Goal: Task Accomplishment & Management: Use online tool/utility

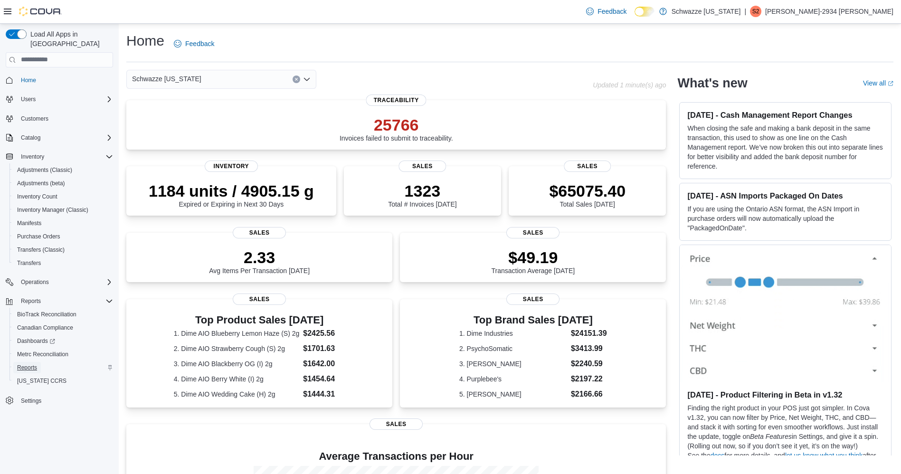
click at [22, 364] on span "Reports" at bounding box center [27, 368] width 20 height 8
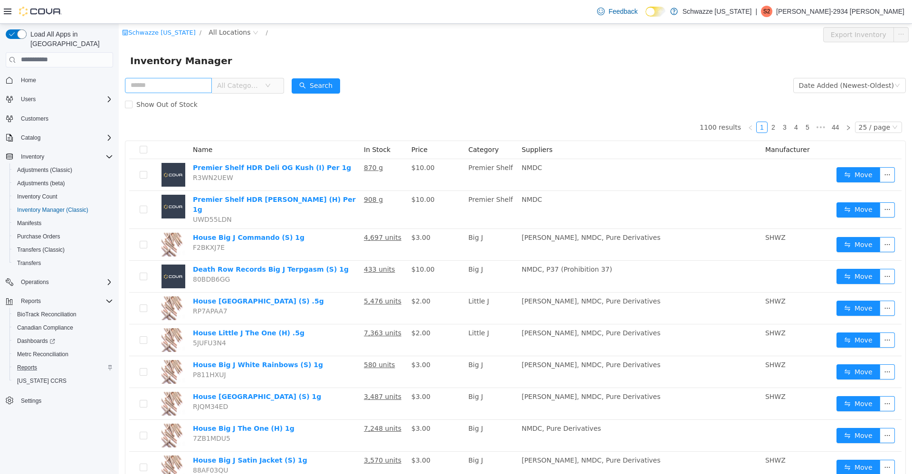
click at [180, 85] on input "text" at bounding box center [168, 84] width 87 height 15
click at [231, 27] on span "All Locations" at bounding box center [229, 32] width 42 height 10
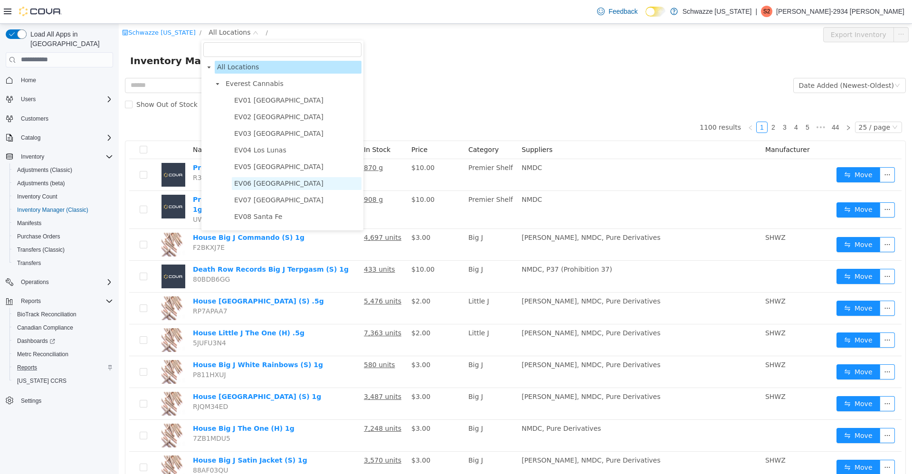
click at [257, 180] on span "EV06 [GEOGRAPHIC_DATA]" at bounding box center [278, 183] width 89 height 8
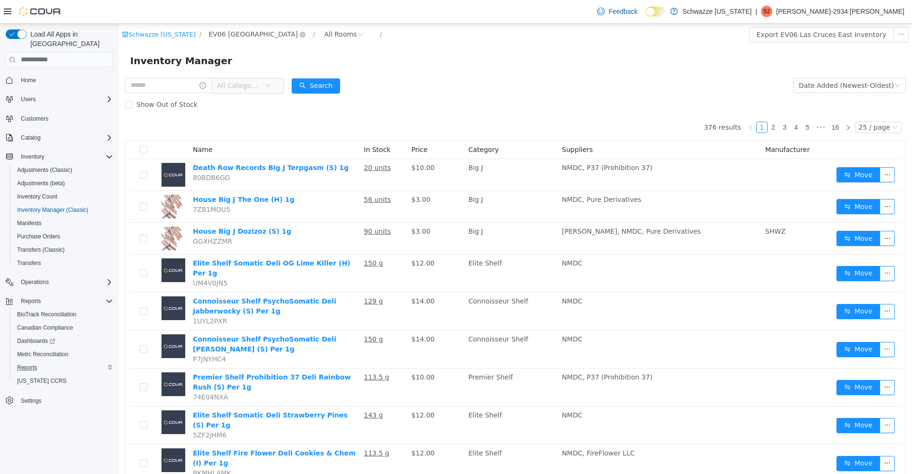
click at [249, 32] on span "EV06 [GEOGRAPHIC_DATA]" at bounding box center [252, 33] width 89 height 10
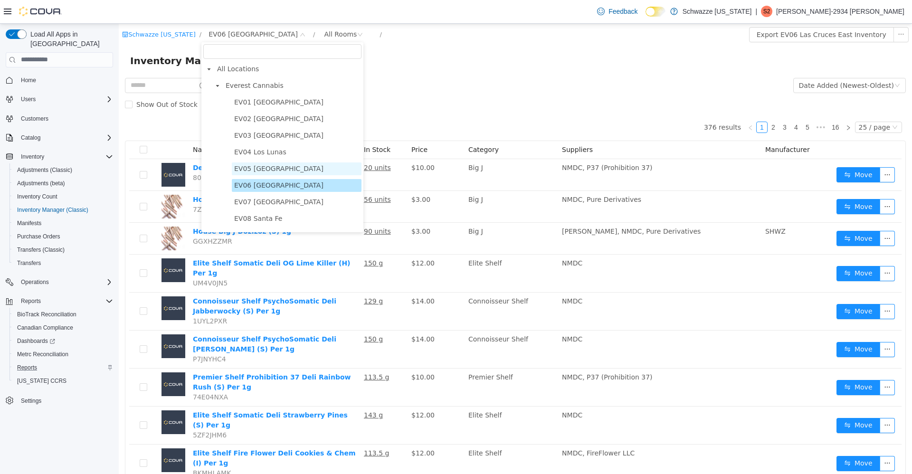
click at [263, 166] on span "EV05 [GEOGRAPHIC_DATA]" at bounding box center [278, 168] width 89 height 8
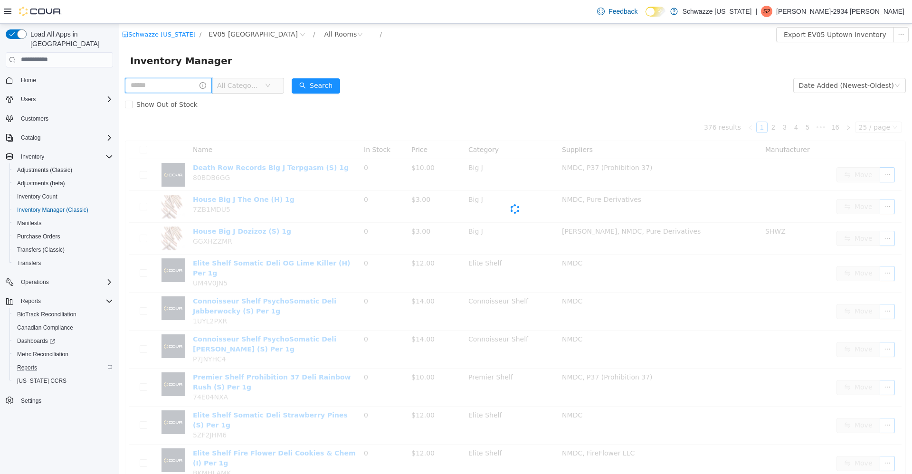
click at [178, 88] on input "text" at bounding box center [168, 84] width 87 height 15
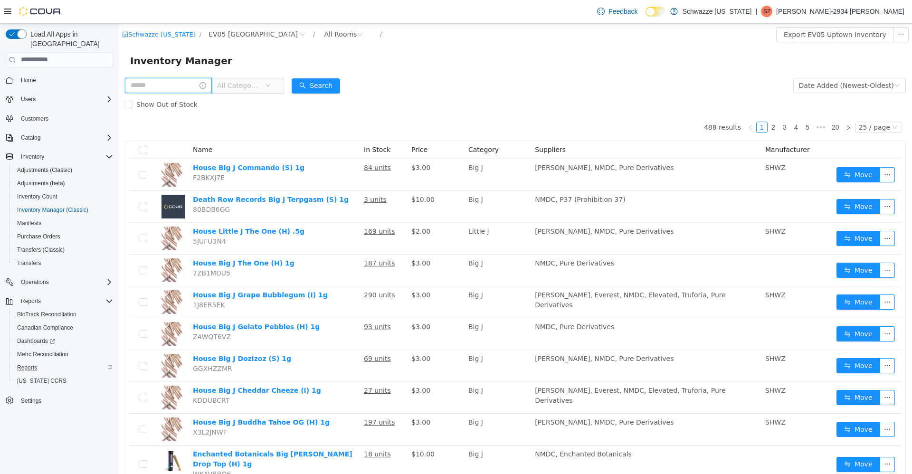
type input "****"
click at [316, 85] on button "Search" at bounding box center [325, 85] width 48 height 15
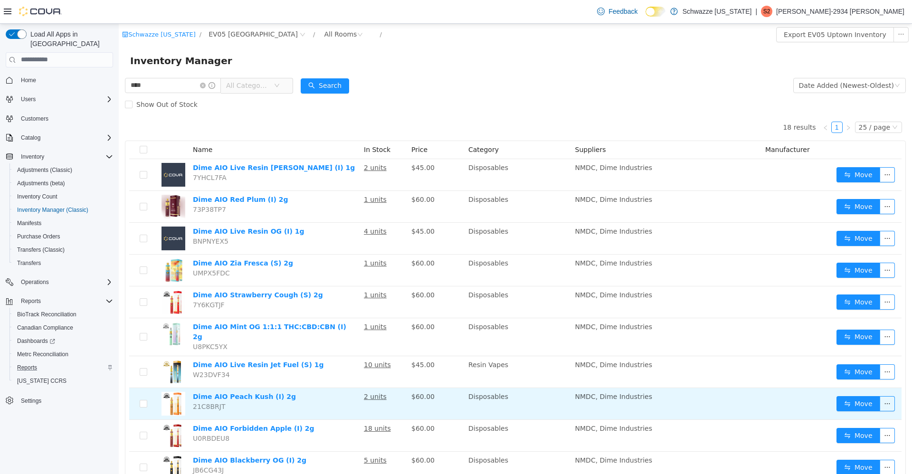
click at [322, 387] on td "Dime AIO Peach Kush (I) 2g 21C8BRJT" at bounding box center [274, 403] width 171 height 32
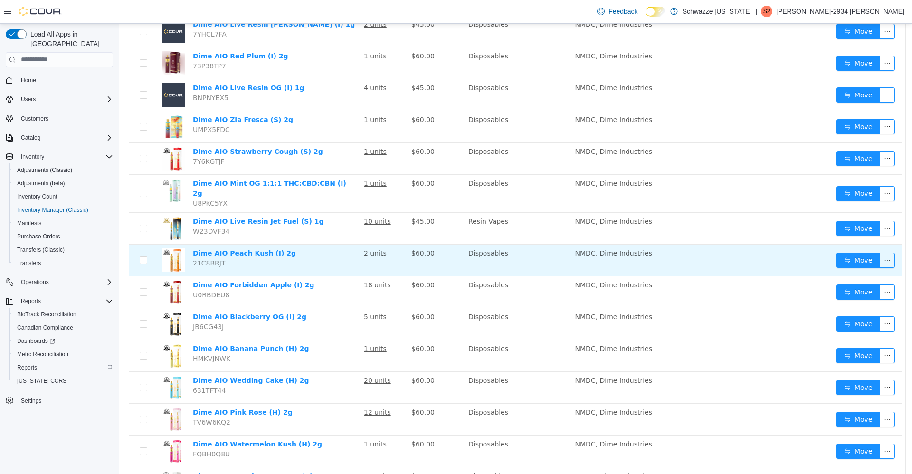
scroll to position [145, 0]
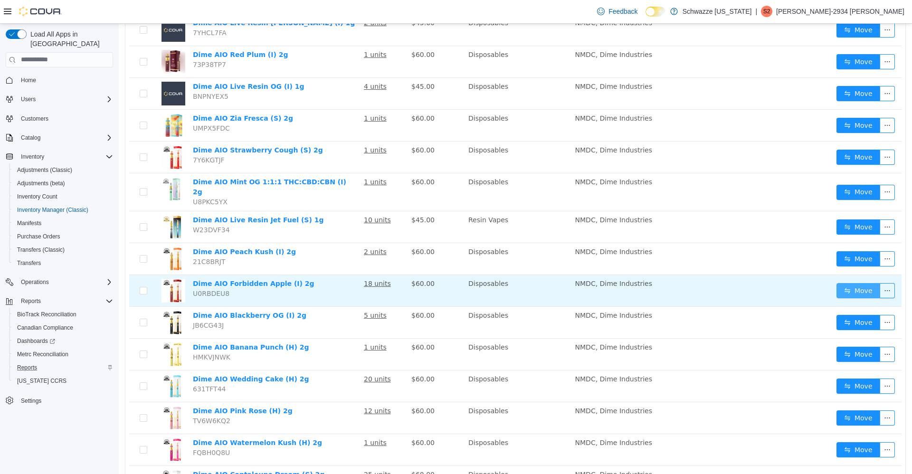
click at [852, 283] on button "Move" at bounding box center [858, 290] width 44 height 15
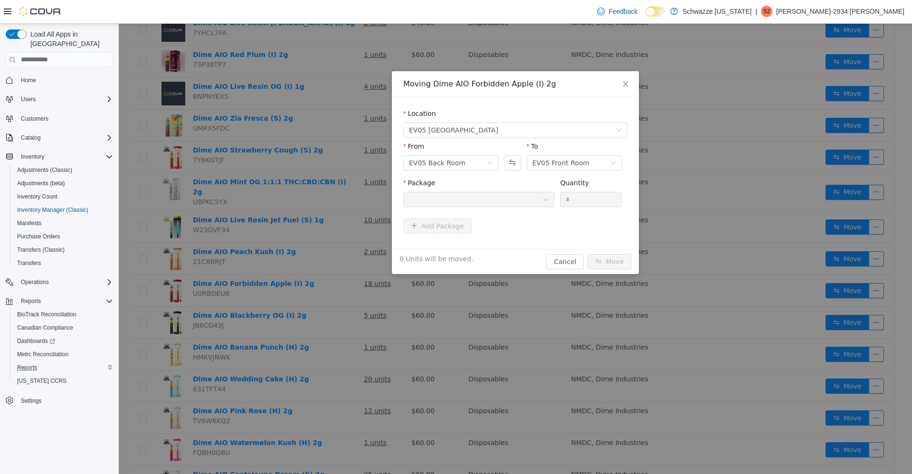
click at [406, 350] on div "Moving Dime AIO Forbidden Apple (I) 2g Location EV05 Uptown From EV05 Back Room…" at bounding box center [515, 248] width 793 height 450
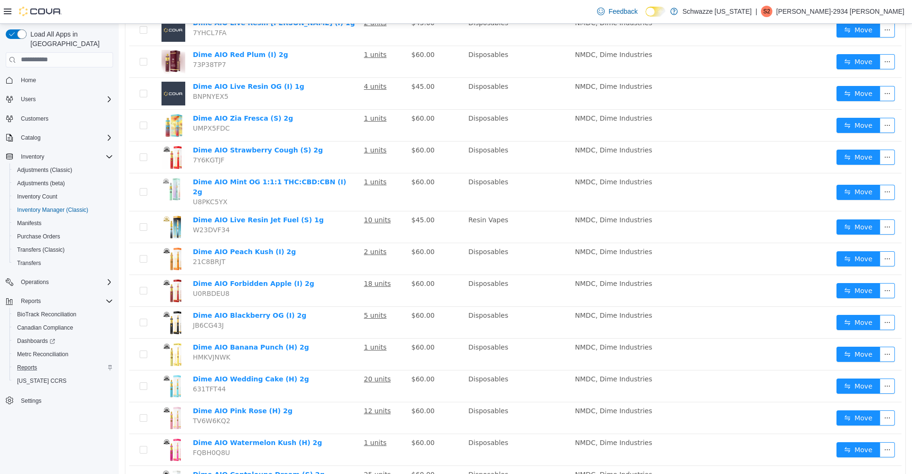
click at [842, 381] on button "Move" at bounding box center [858, 385] width 44 height 15
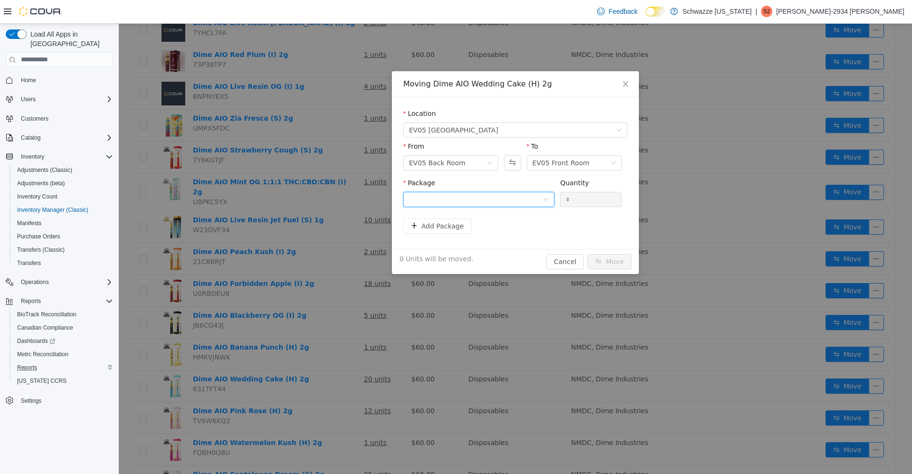
click at [502, 201] on div at bounding box center [475, 199] width 133 height 14
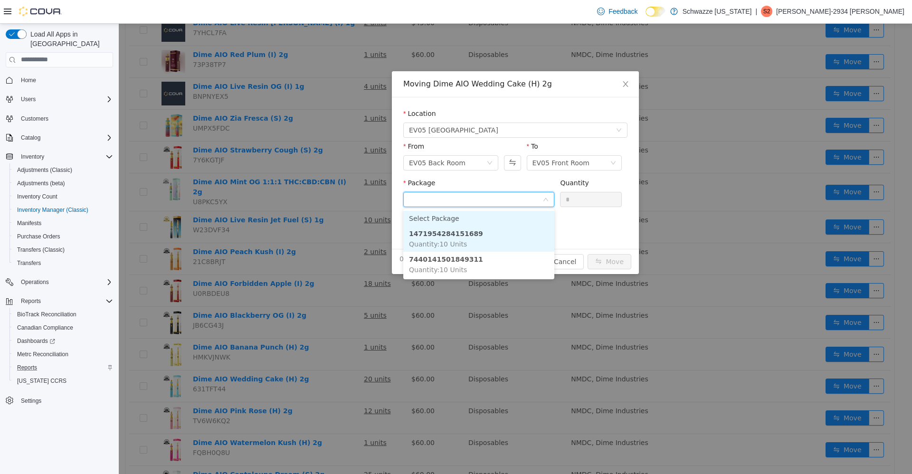
click at [467, 246] on li "1471954284151689 Quantity : 10 Units" at bounding box center [478, 239] width 151 height 26
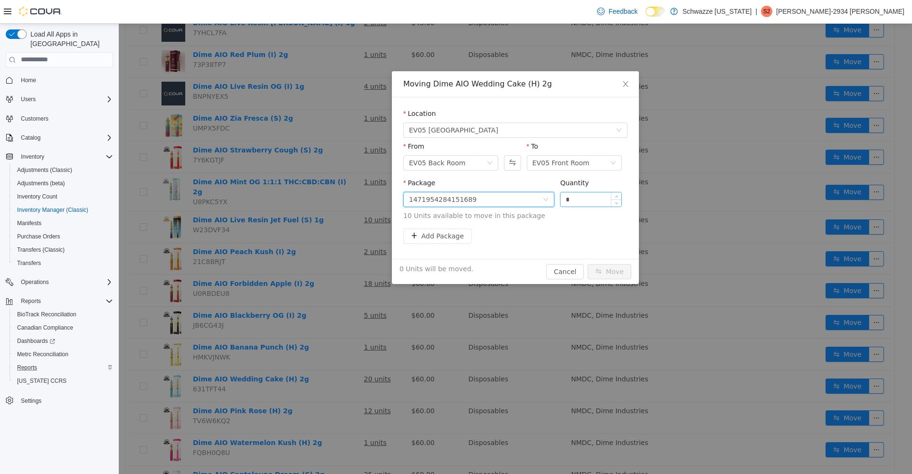
click at [585, 201] on input "*" at bounding box center [590, 199] width 61 height 14
type input "**"
click at [613, 265] on button "Move" at bounding box center [609, 271] width 44 height 15
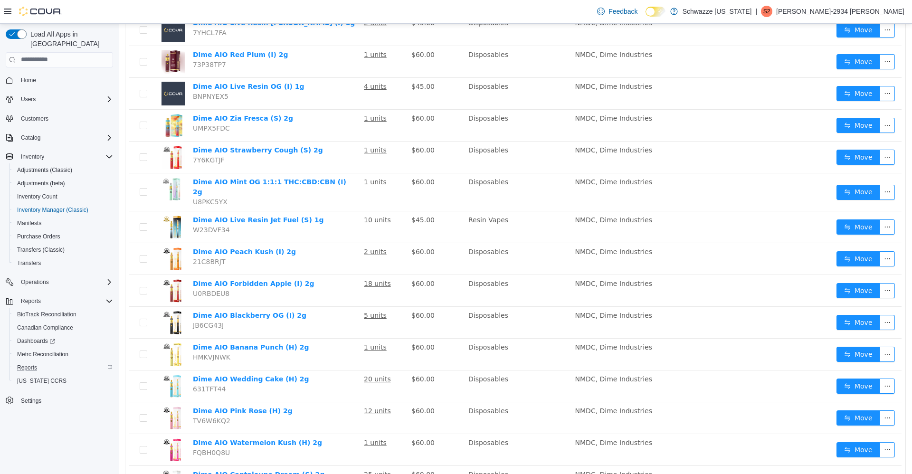
click at [836, 447] on button "Move" at bounding box center [858, 449] width 44 height 15
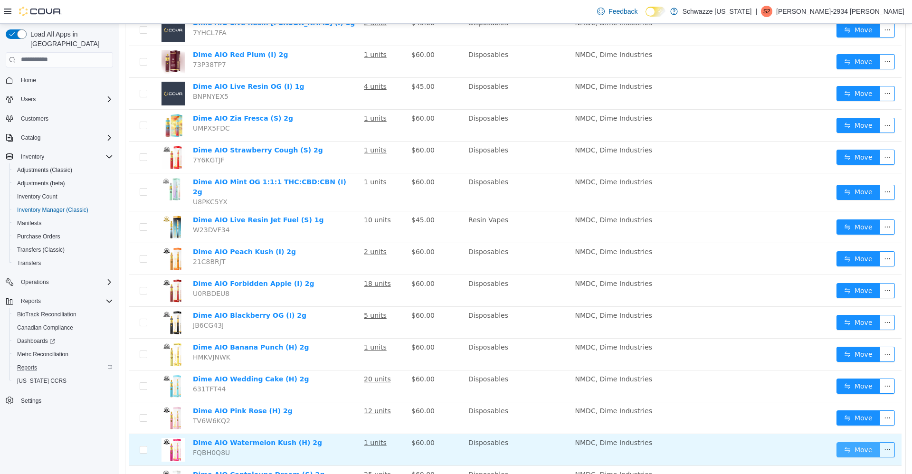
scroll to position [154, 0]
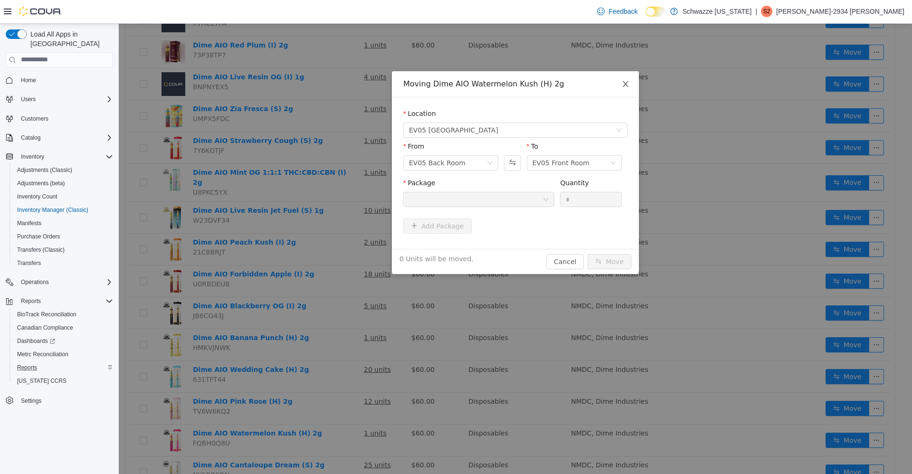
click at [619, 96] on span "Close" at bounding box center [625, 84] width 27 height 27
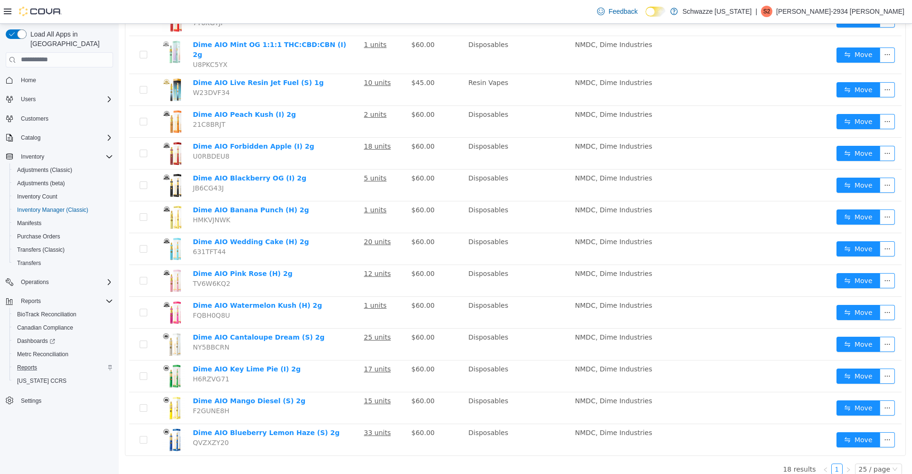
scroll to position [285, 0]
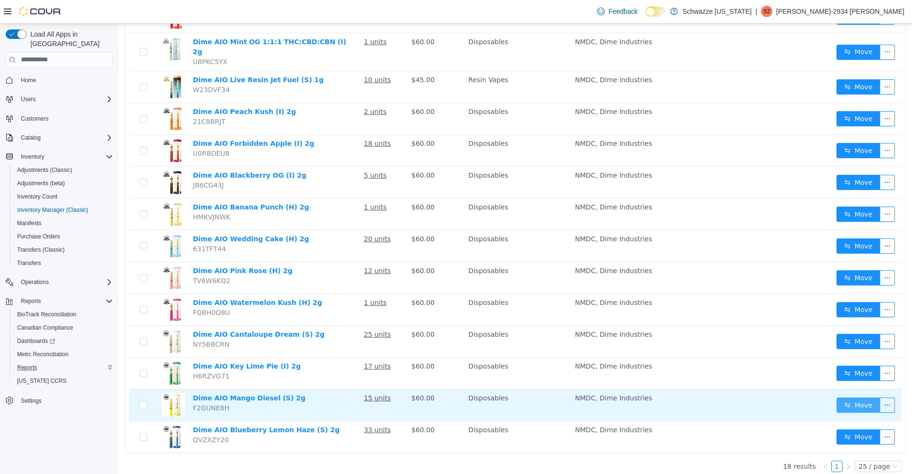
click at [858, 401] on button "Move" at bounding box center [858, 404] width 44 height 15
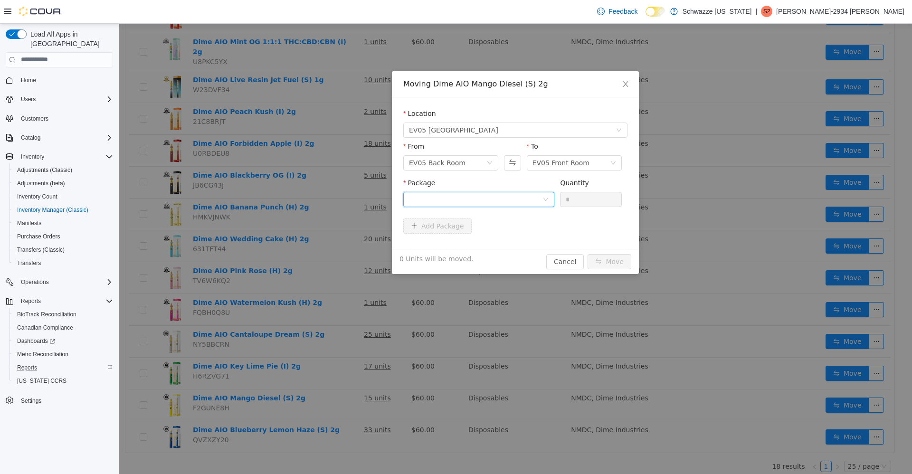
click at [506, 195] on div at bounding box center [475, 199] width 133 height 14
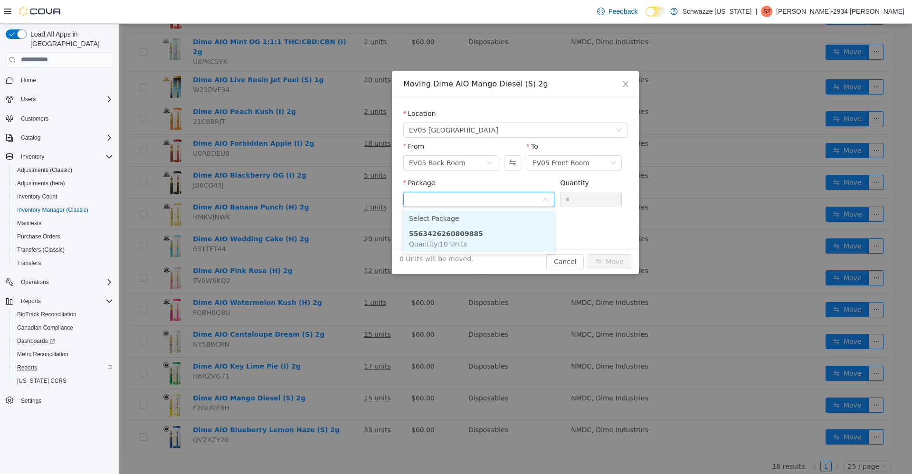
click at [488, 240] on li "5563426260809885 Quantity : 10 Units" at bounding box center [478, 239] width 151 height 26
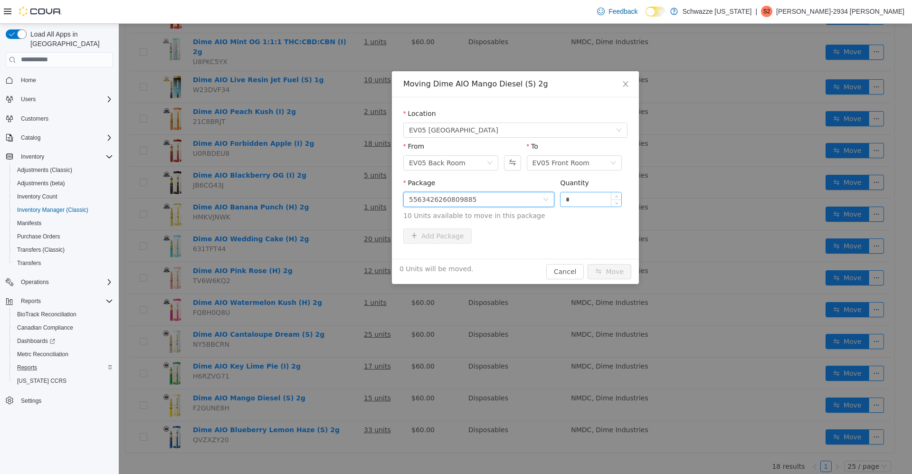
click at [592, 201] on input "*" at bounding box center [590, 199] width 61 height 14
type input "**"
click at [608, 265] on button "Move" at bounding box center [609, 271] width 44 height 15
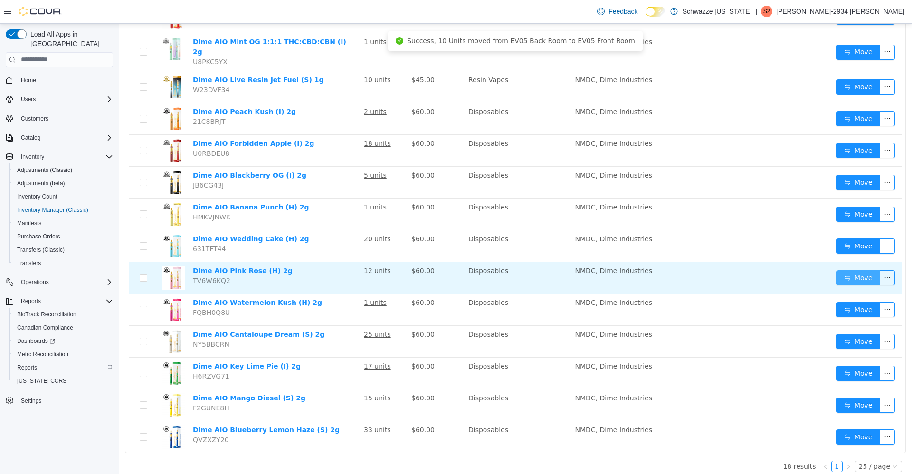
click at [839, 277] on button "Move" at bounding box center [858, 277] width 44 height 15
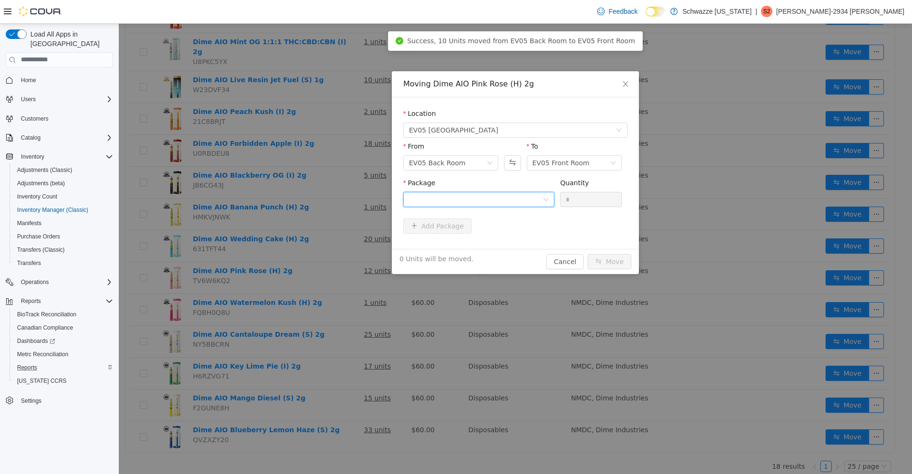
click at [546, 199] on icon "icon: down" at bounding box center [546, 199] width 6 height 6
click at [529, 237] on li "6671256538890773 Quantity : 10 Units" at bounding box center [478, 239] width 151 height 26
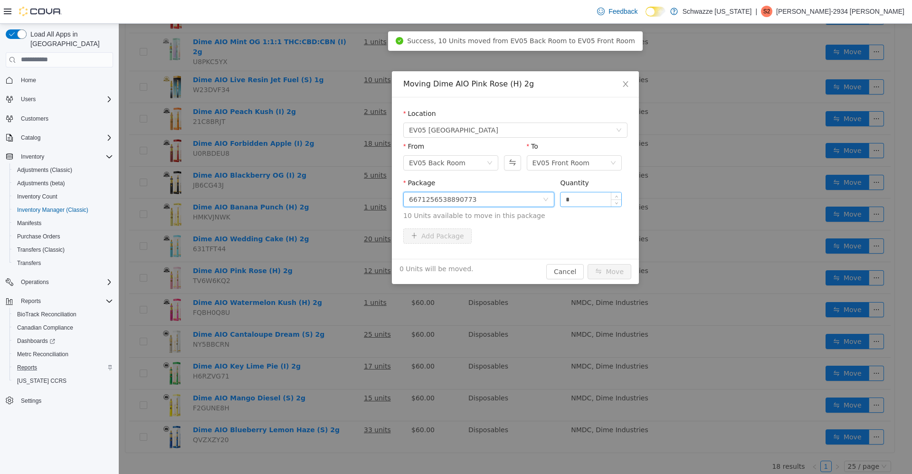
click at [601, 203] on input "*" at bounding box center [590, 199] width 61 height 14
type input "**"
click at [613, 269] on button "Move" at bounding box center [609, 271] width 44 height 15
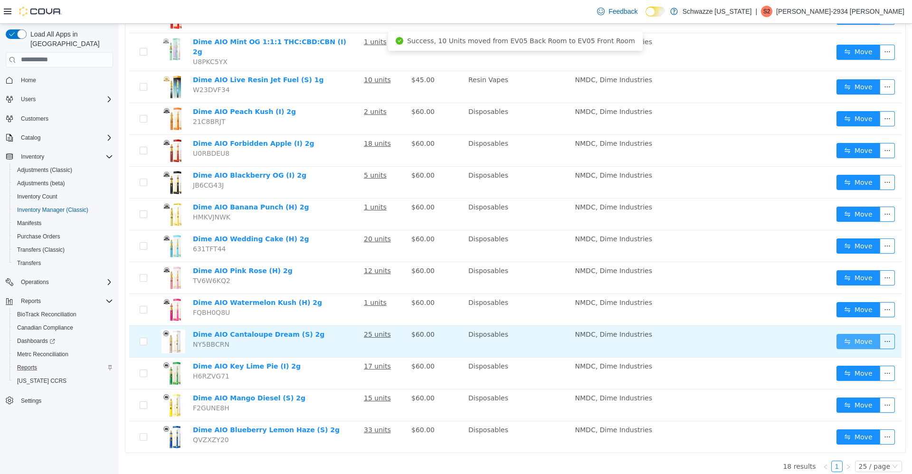
click at [836, 340] on button "Move" at bounding box center [858, 340] width 44 height 15
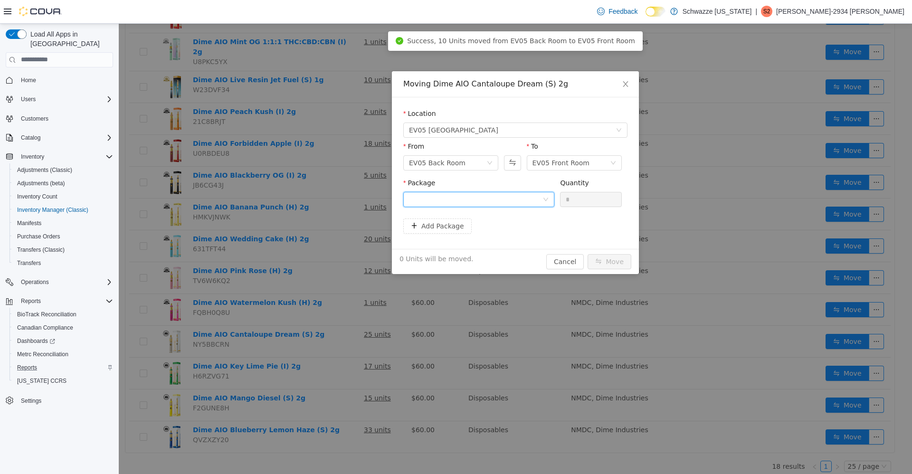
click at [534, 197] on div at bounding box center [475, 199] width 133 height 14
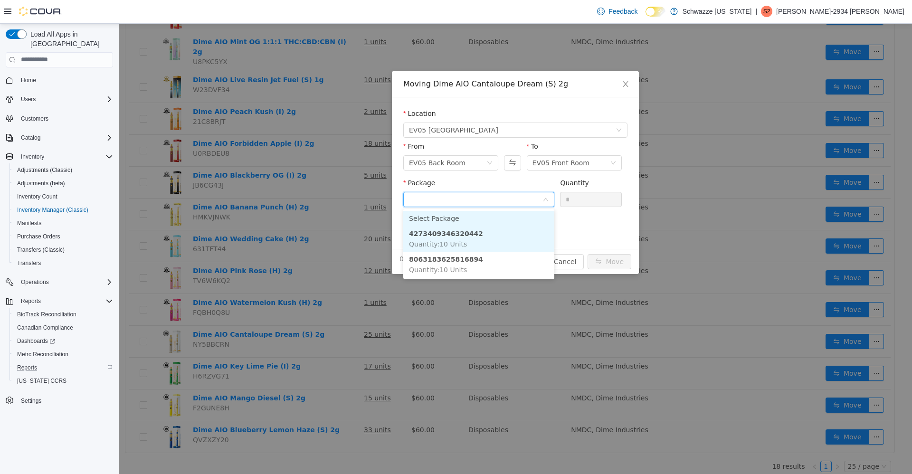
click at [477, 240] on li "4273409346320442 Quantity : 10 Units" at bounding box center [478, 239] width 151 height 26
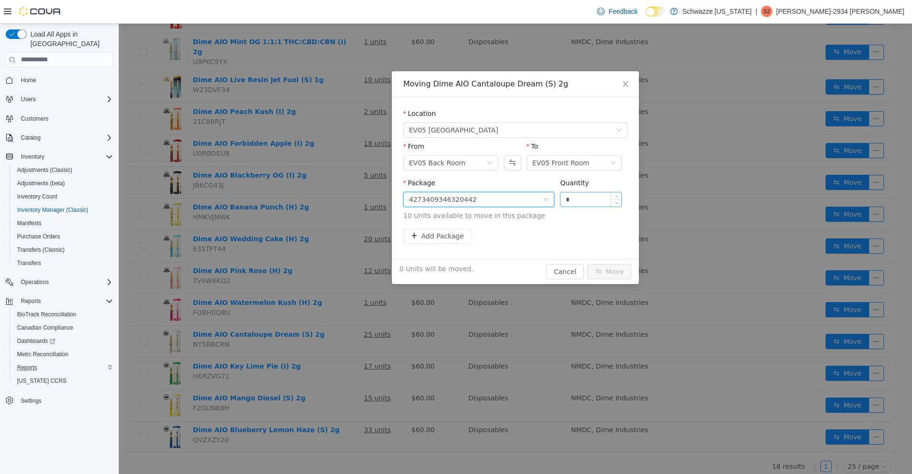
click at [585, 202] on input "*" at bounding box center [590, 199] width 61 height 14
type input "**"
click at [606, 268] on button "Move" at bounding box center [609, 271] width 44 height 15
